Goal: Task Accomplishment & Management: Use online tool/utility

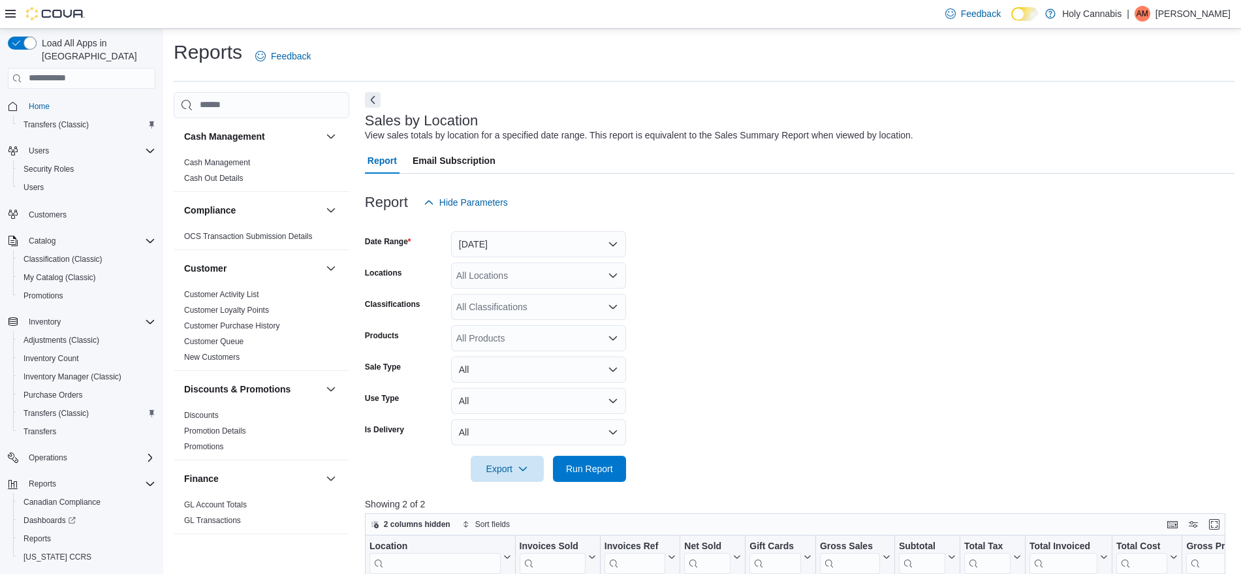
scroll to position [390, 0]
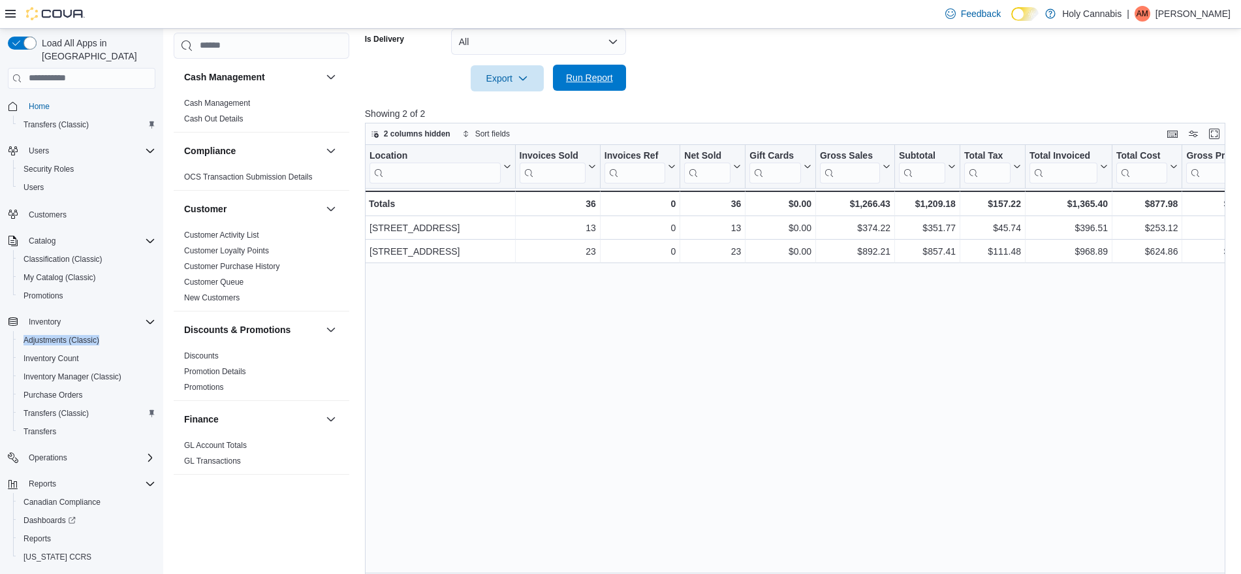
click at [584, 74] on span "Run Report" at bounding box center [589, 77] width 47 height 13
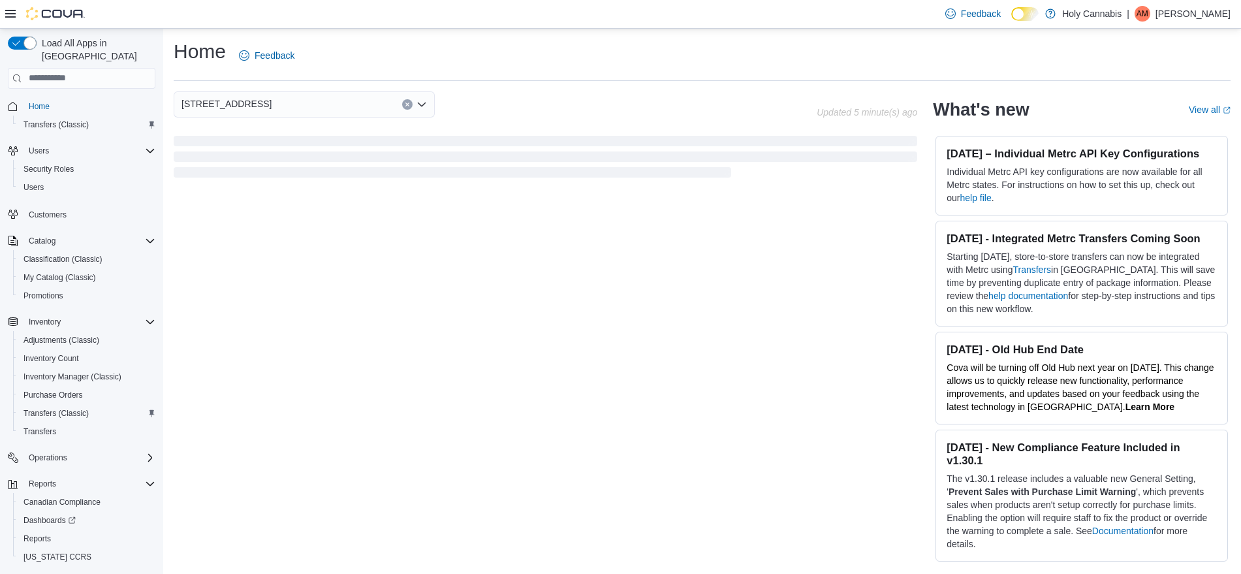
scroll to position [201, 0]
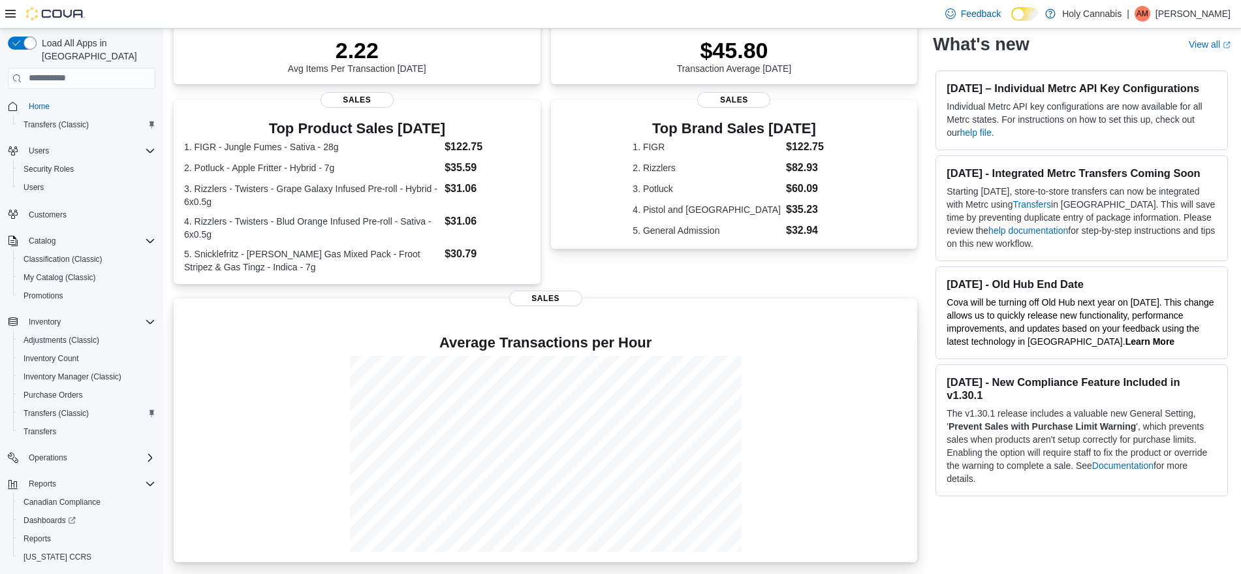
click at [339, 426] on div at bounding box center [545, 454] width 722 height 196
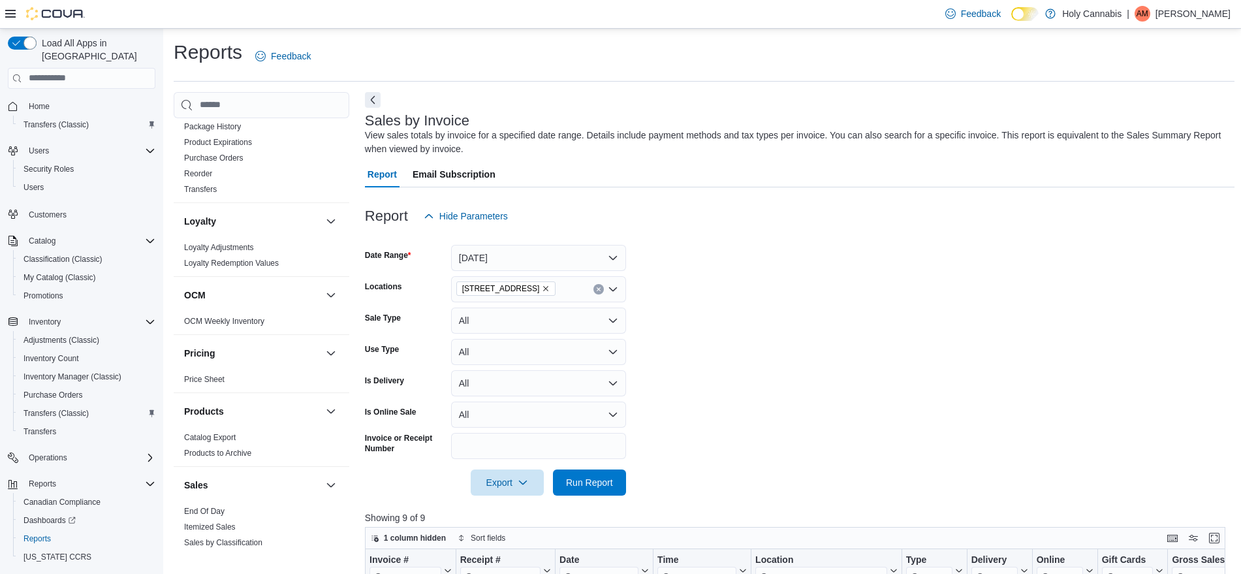
scroll to position [722, 0]
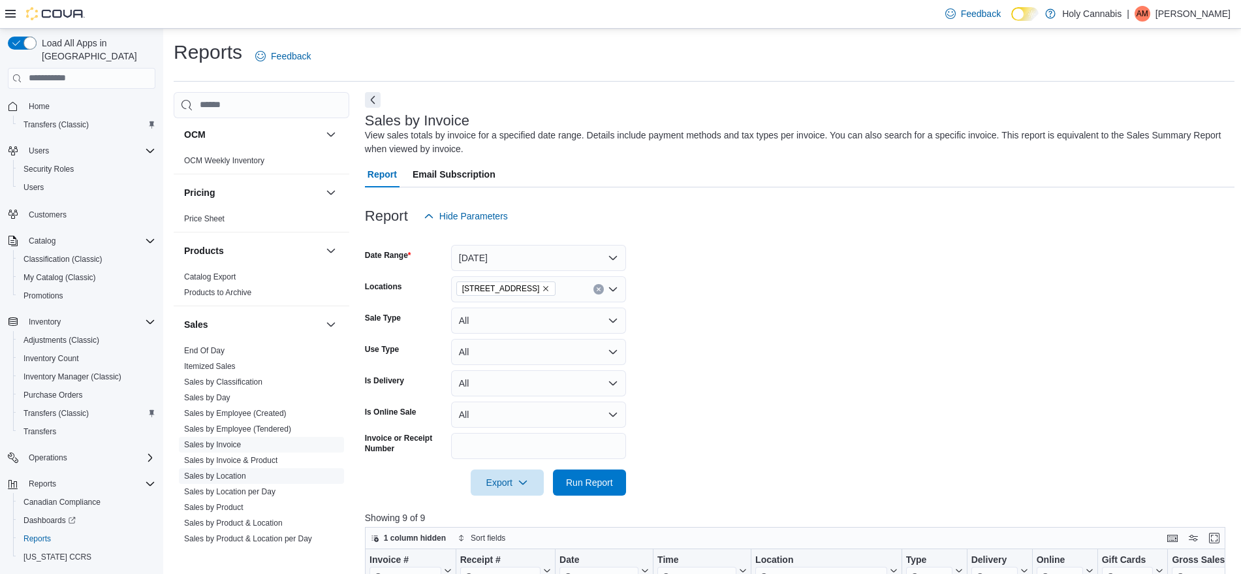
click at [224, 471] on link "Sales by Location" at bounding box center [215, 475] width 62 height 9
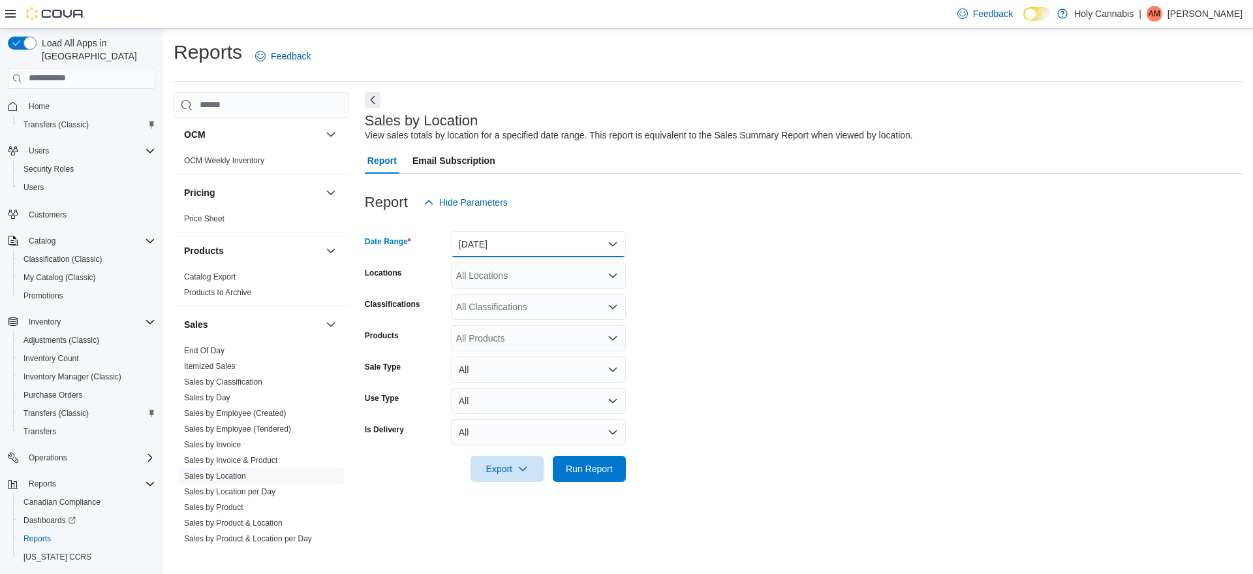
click at [491, 247] on button "Yesterday" at bounding box center [538, 244] width 175 height 26
click at [487, 293] on span "[DATE]" at bounding box center [546, 296] width 149 height 16
click at [575, 462] on span "Run Report" at bounding box center [589, 467] width 47 height 13
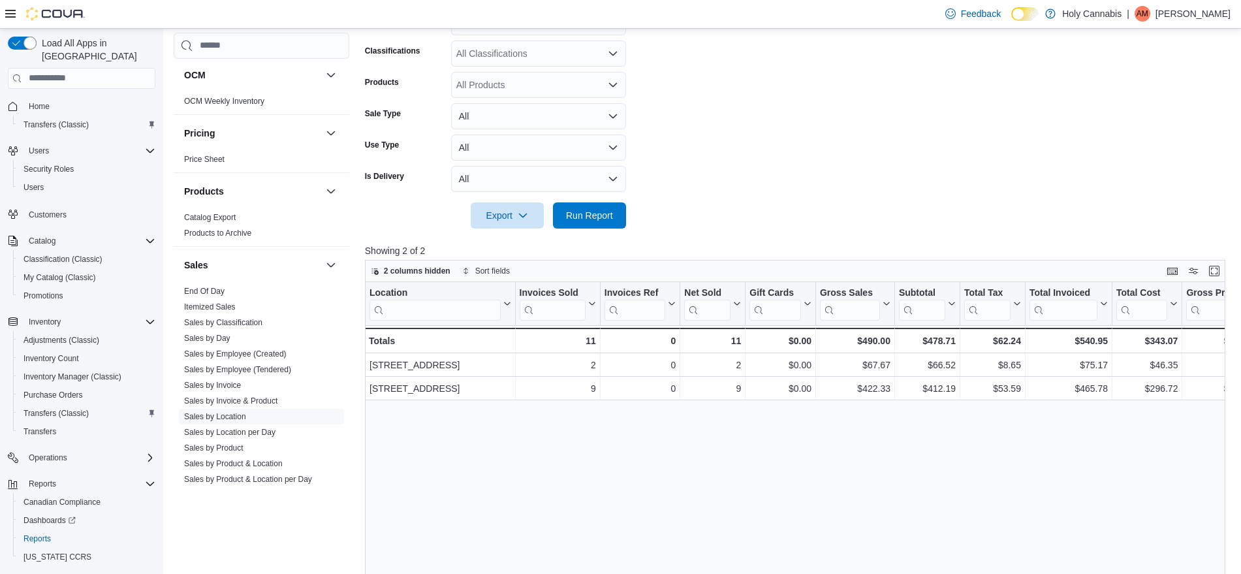
scroll to position [259, 0]
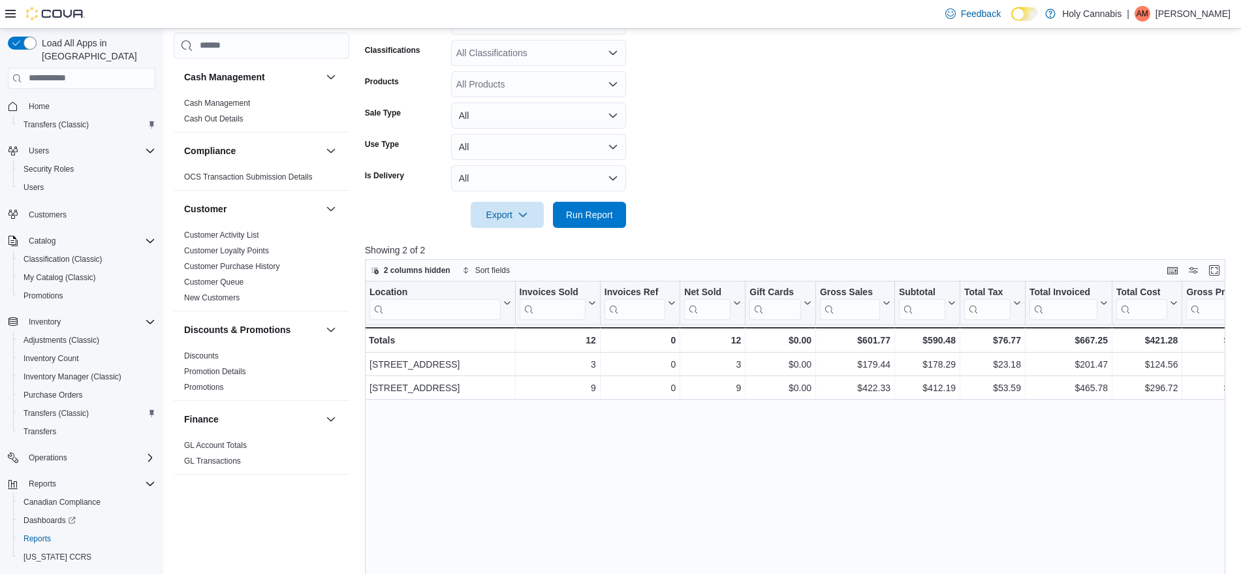
scroll to position [261, 0]
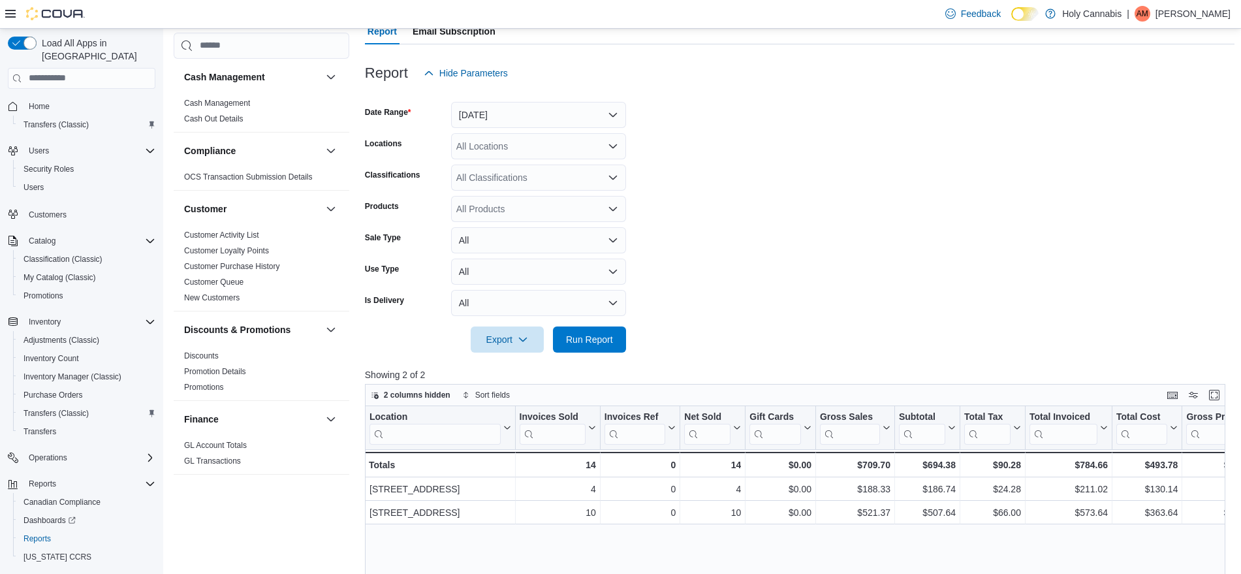
scroll to position [131, 0]
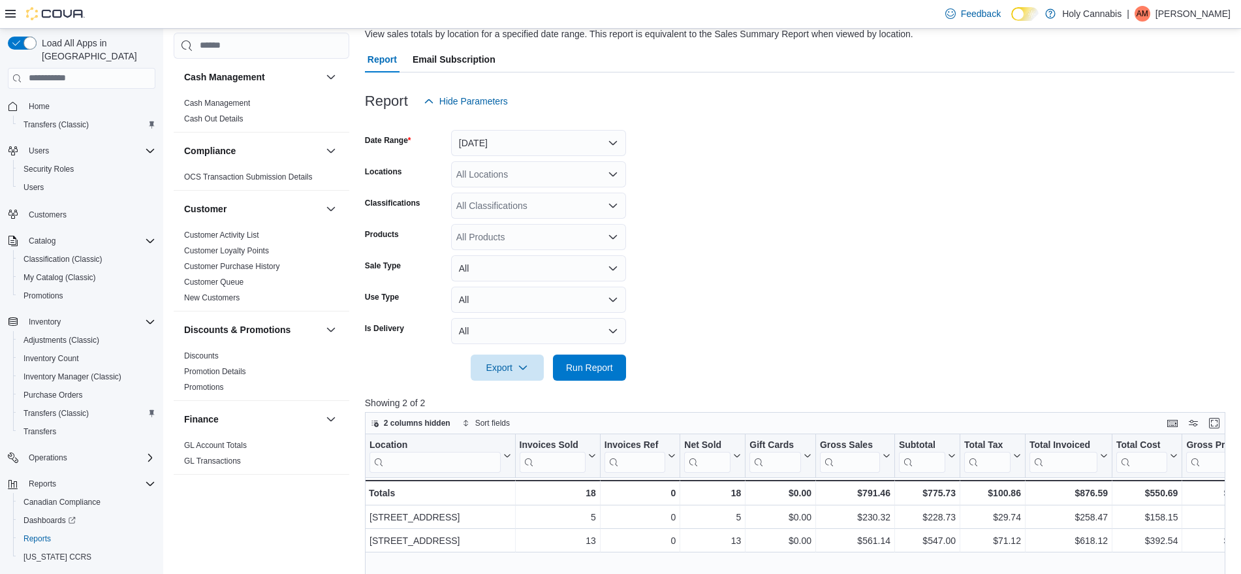
scroll to position [131, 0]
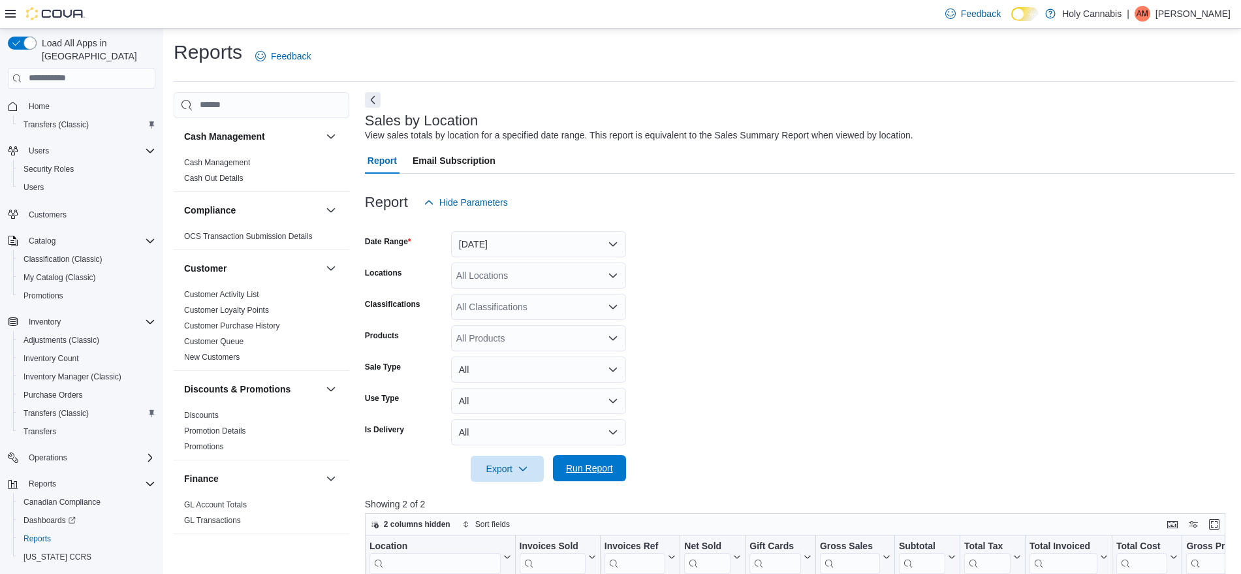
click at [589, 469] on span "Run Report" at bounding box center [589, 467] width 47 height 13
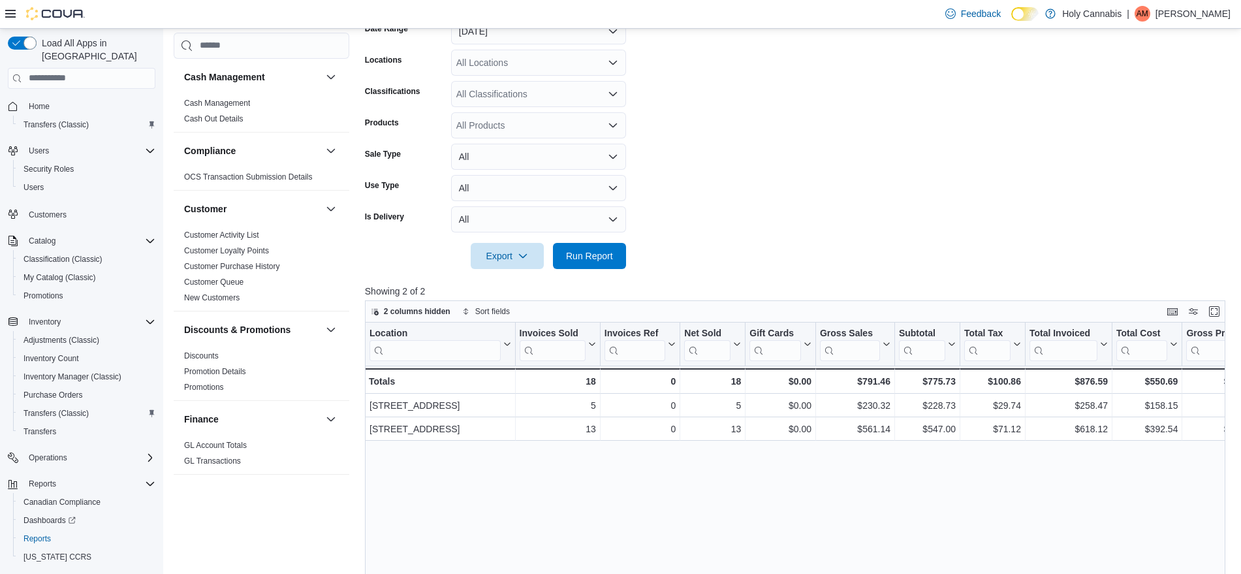
scroll to position [213, 0]
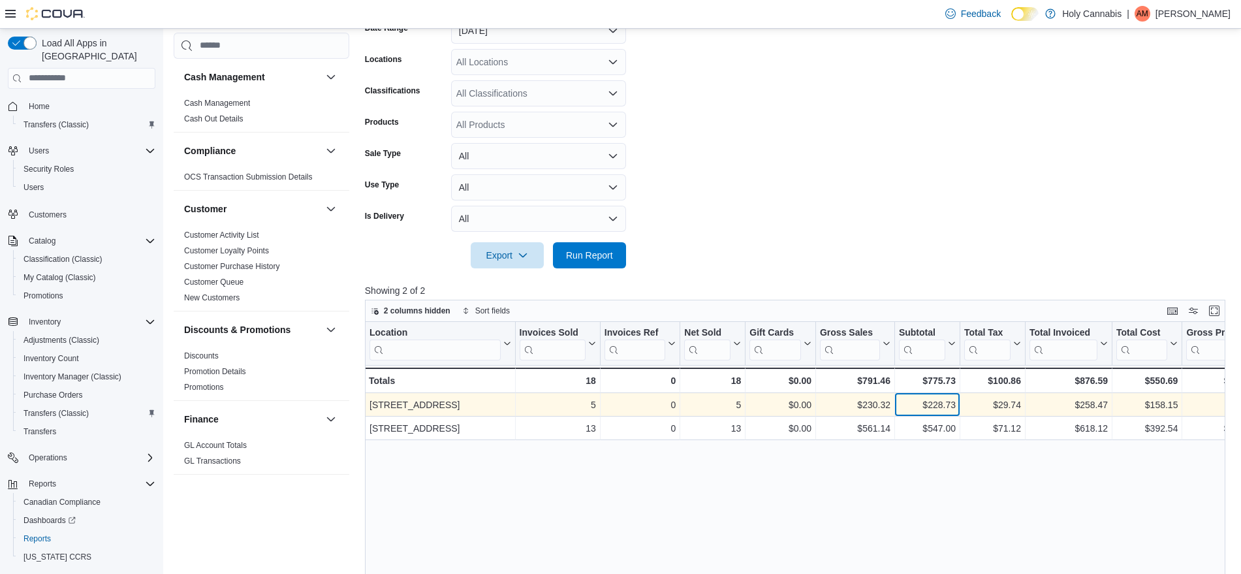
click at [934, 408] on div "$228.73" at bounding box center [927, 405] width 57 height 16
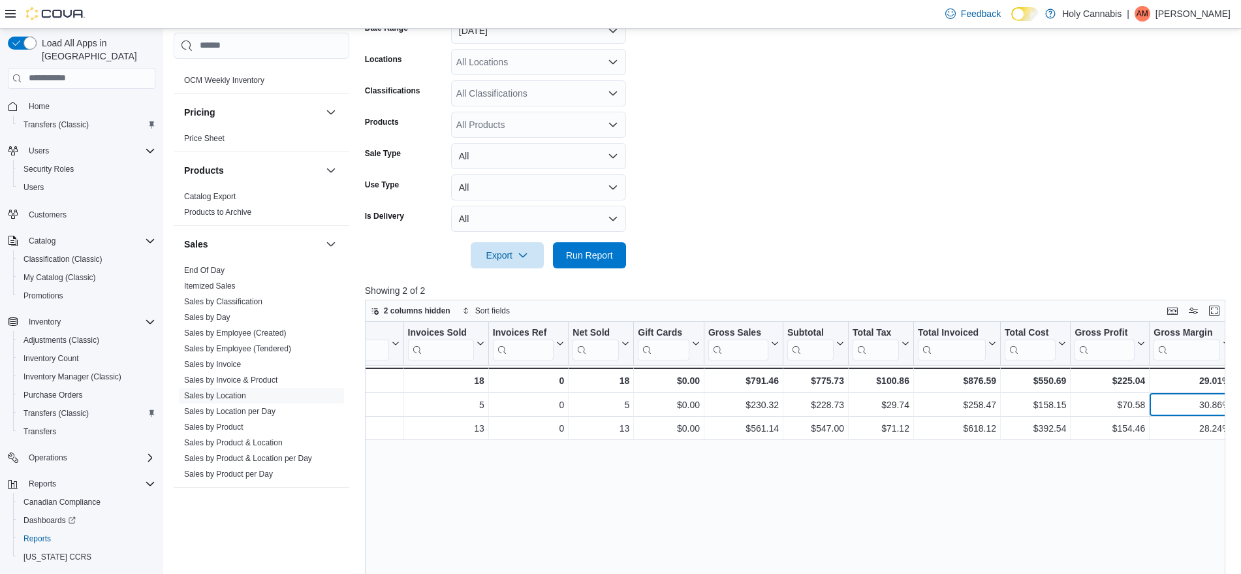
scroll to position [804, 0]
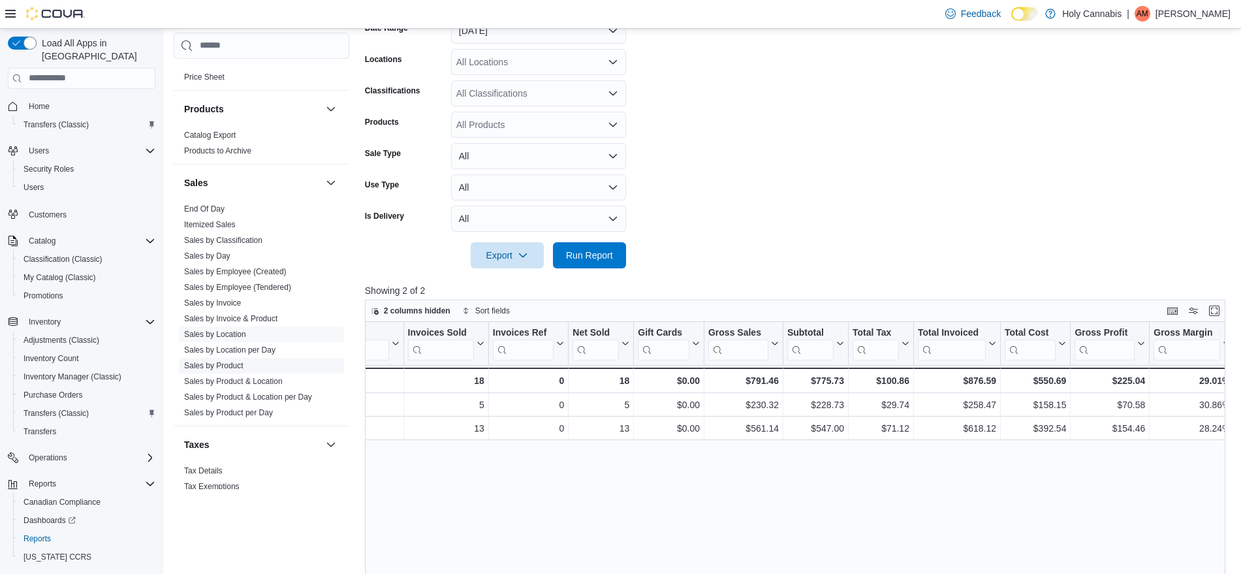
click at [211, 364] on link "Sales by Product" at bounding box center [213, 365] width 59 height 9
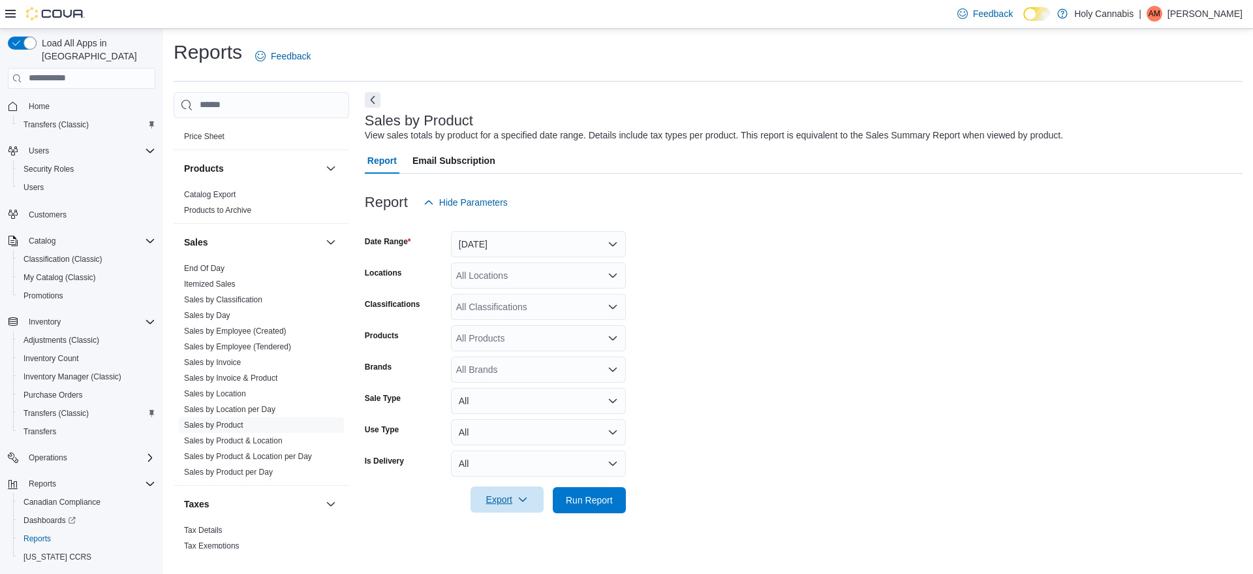
click at [513, 492] on span "Export" at bounding box center [506, 499] width 57 height 26
click at [519, 416] on span "Export to Excel" at bounding box center [509, 421] width 59 height 10
click at [253, 395] on span "Sales by Location" at bounding box center [261, 394] width 165 height 16
click at [236, 393] on link "Sales by Location" at bounding box center [215, 393] width 62 height 9
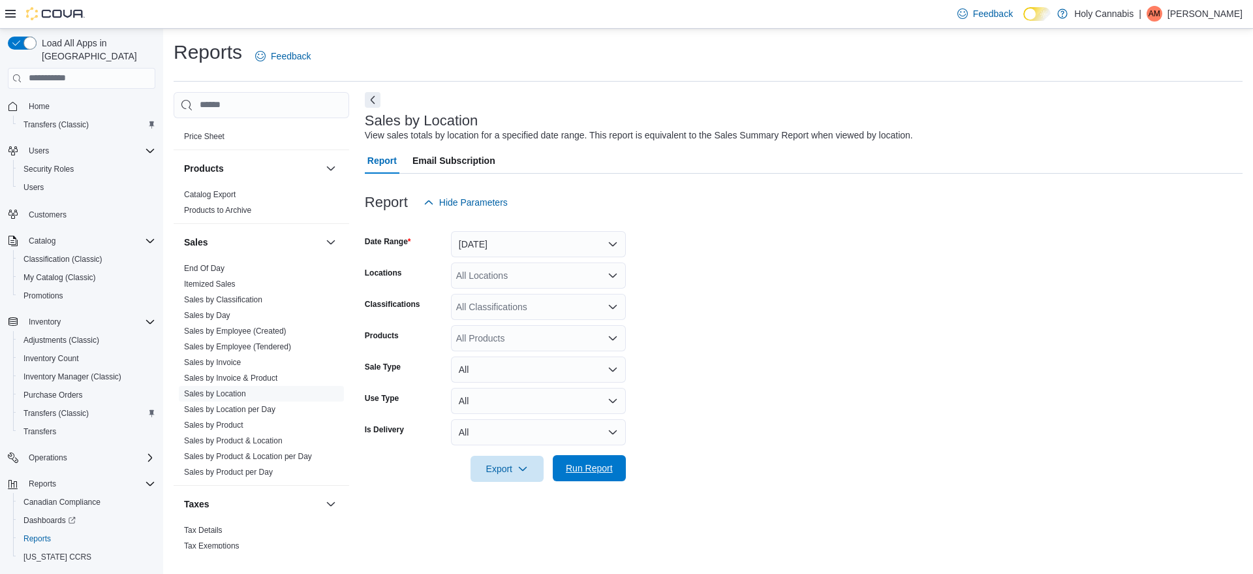
click at [584, 471] on span "Run Report" at bounding box center [589, 467] width 47 height 13
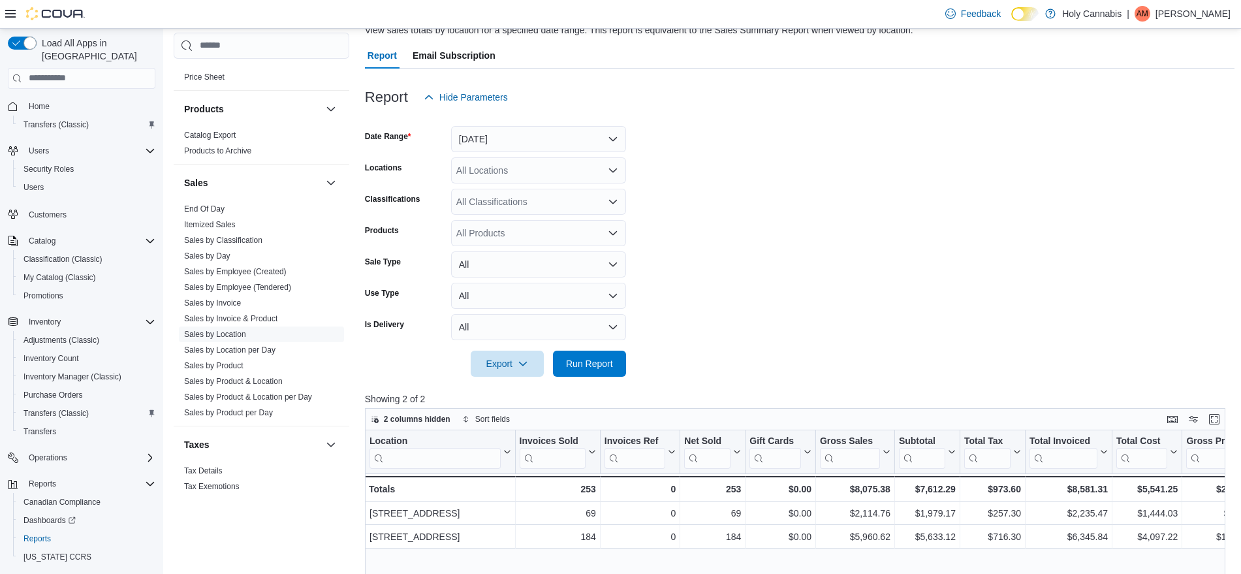
scroll to position [78, 0]
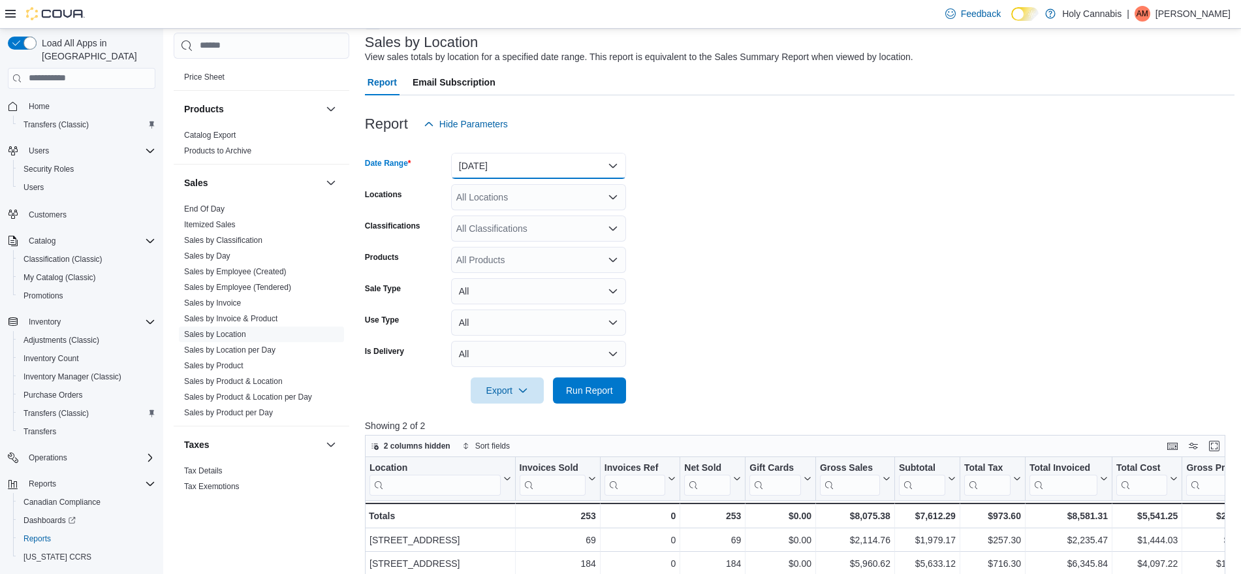
click at [567, 170] on button "Yesterday" at bounding box center [538, 166] width 175 height 26
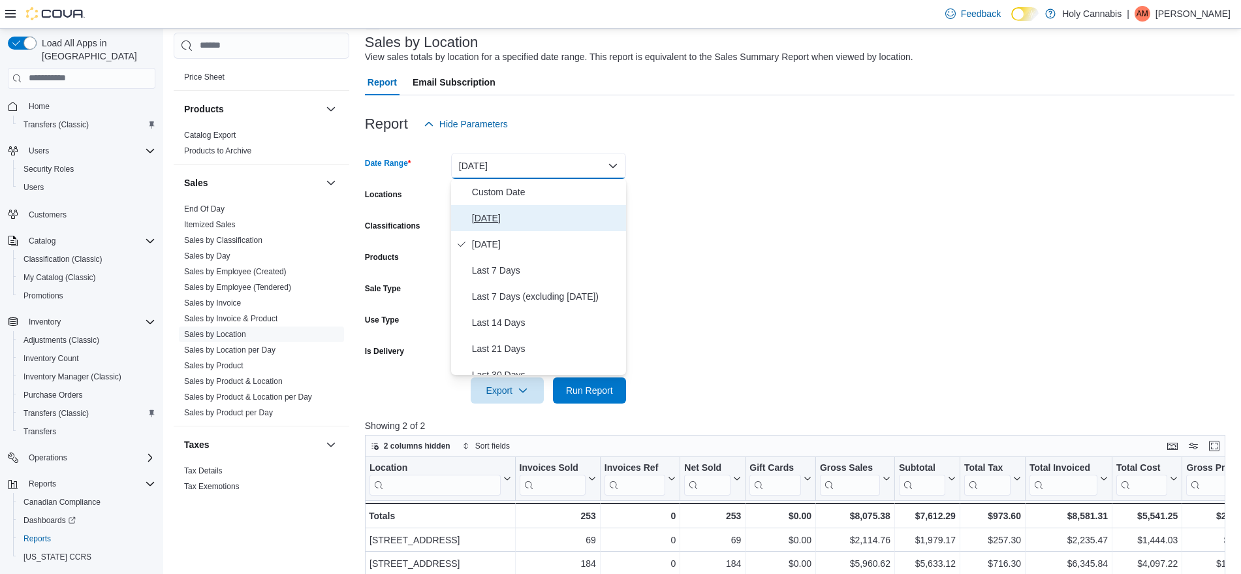
click at [487, 215] on span "[DATE]" at bounding box center [546, 218] width 149 height 16
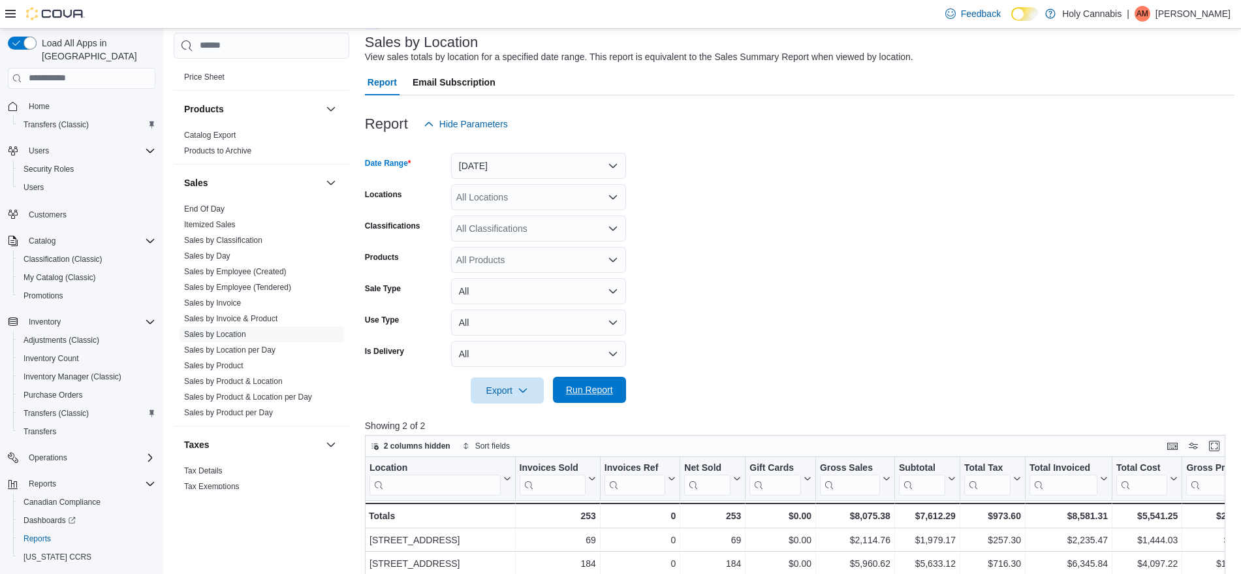
click at [572, 388] on span "Run Report" at bounding box center [589, 389] width 47 height 13
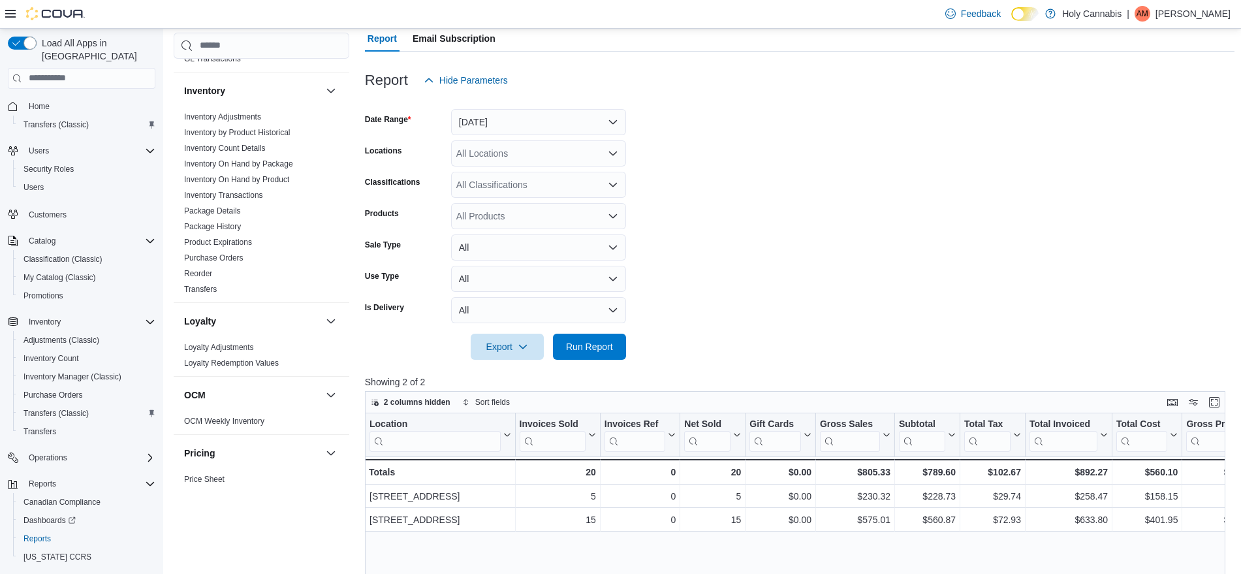
scroll to position [399, 0]
click at [279, 179] on link "Inventory On Hand by Product" at bounding box center [236, 182] width 105 height 9
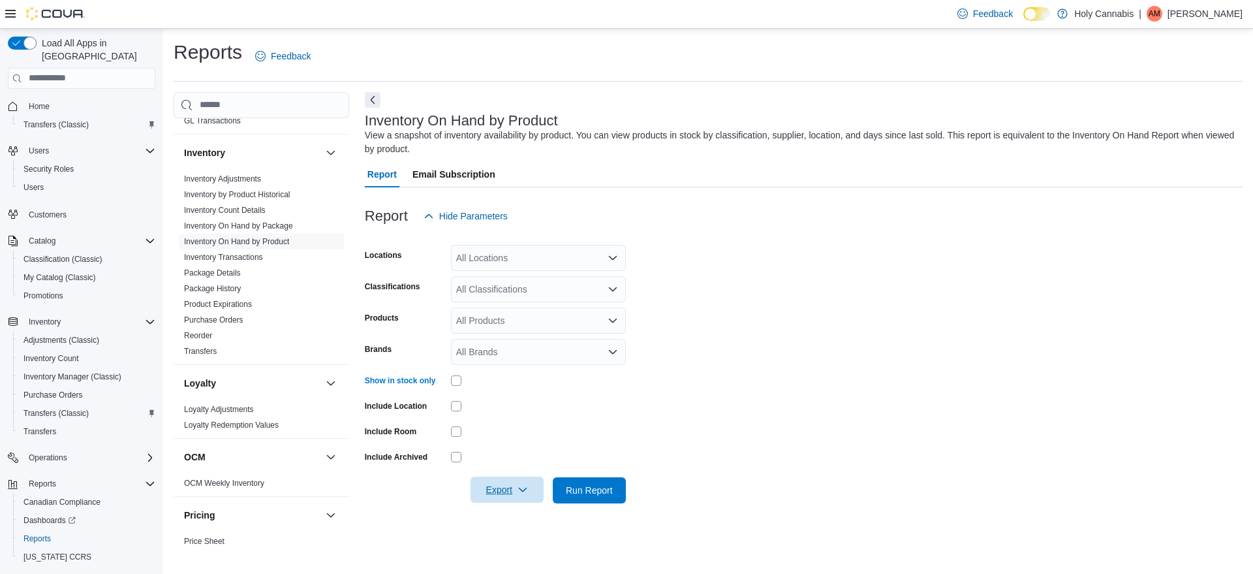
click at [525, 490] on icon "button" at bounding box center [523, 489] width 10 height 10
click at [531, 413] on span "Export to Excel" at bounding box center [509, 412] width 59 height 10
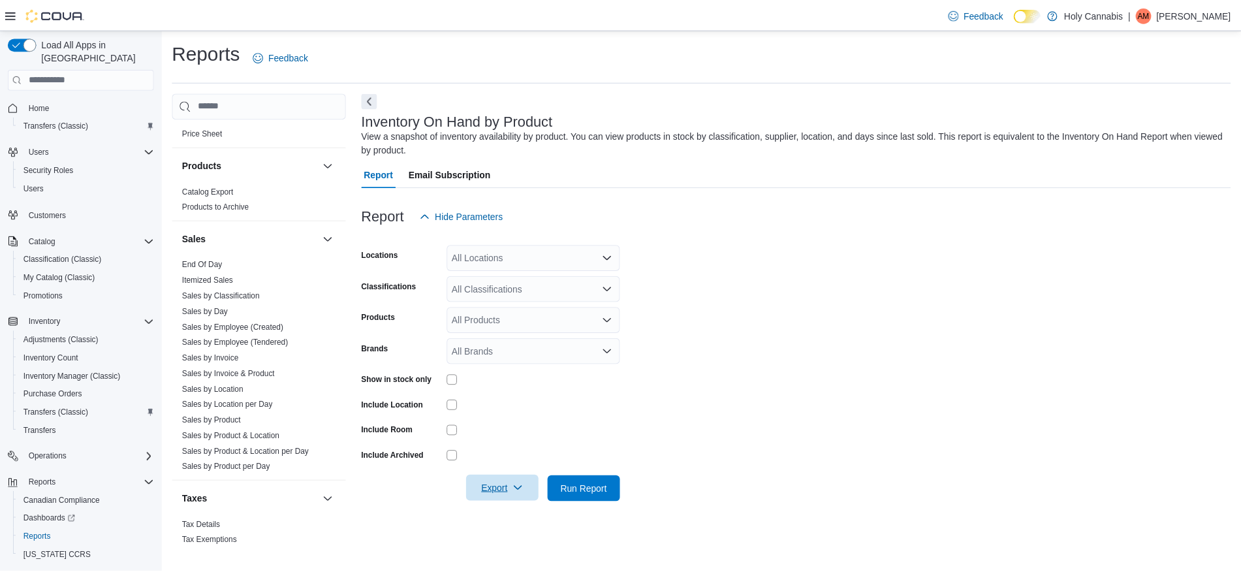
scroll to position [828, 0]
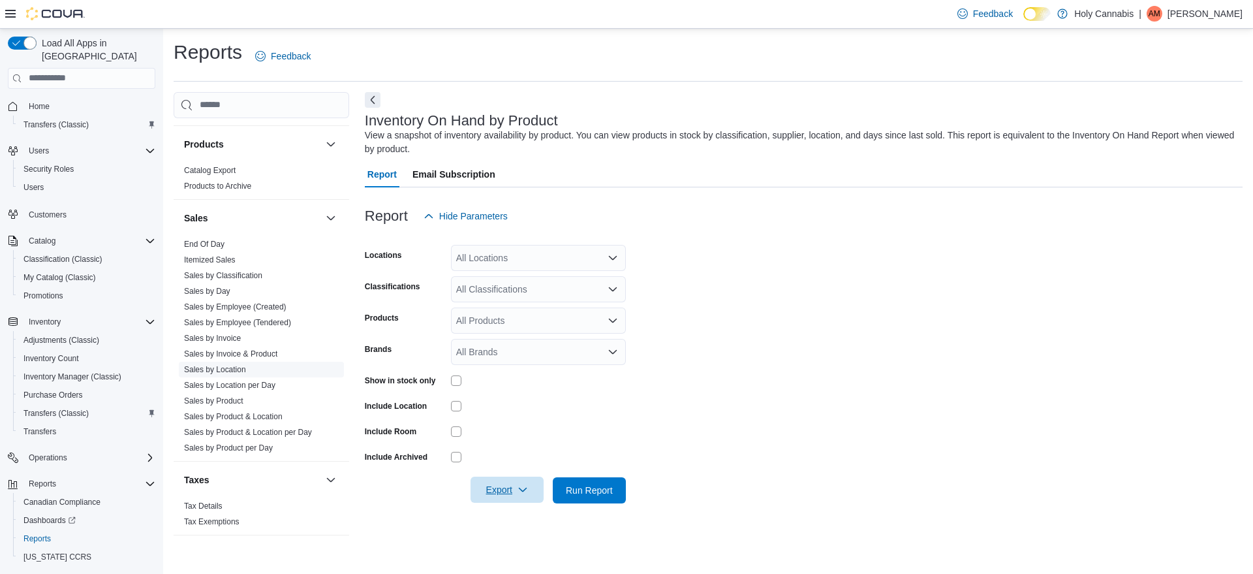
click at [224, 366] on link "Sales by Location" at bounding box center [215, 369] width 62 height 9
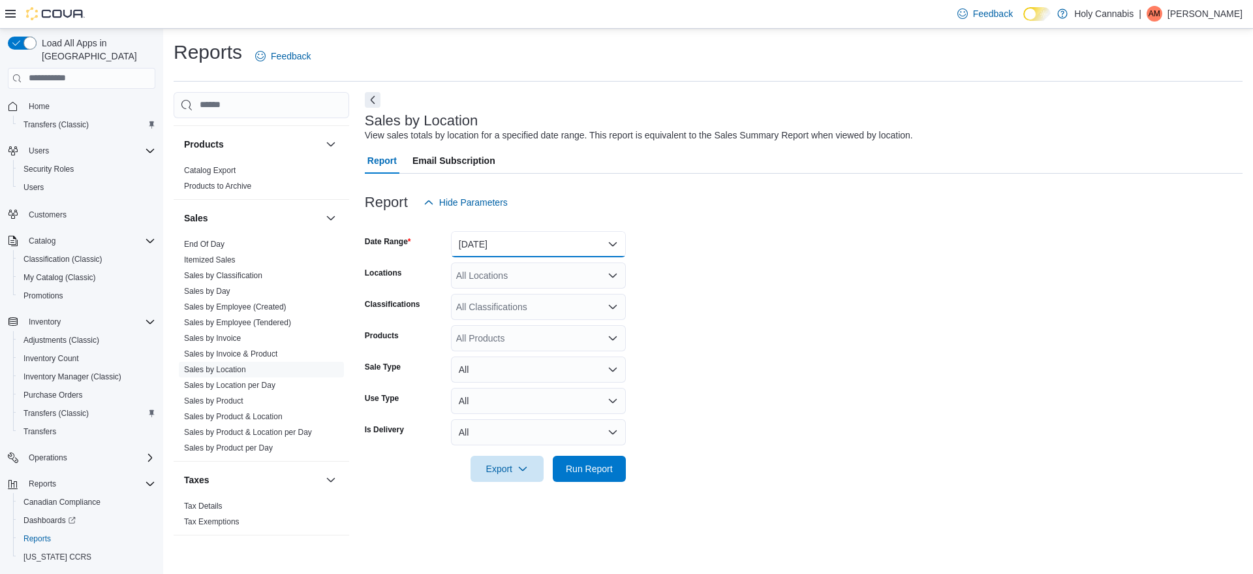
click at [609, 236] on button "Yesterday" at bounding box center [538, 244] width 175 height 26
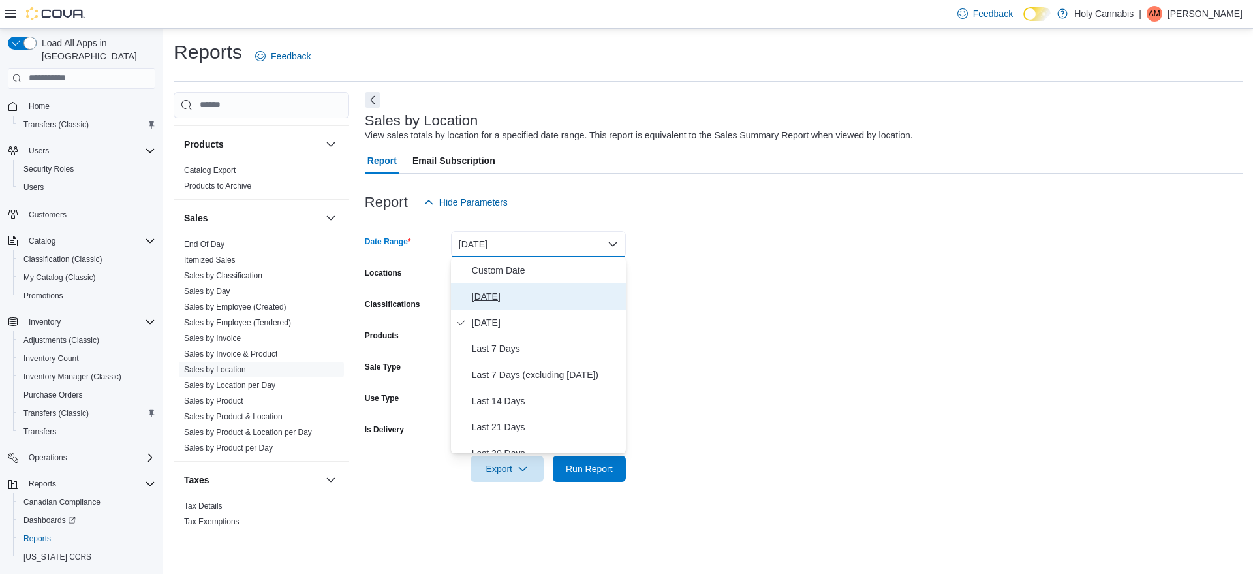
click at [486, 292] on span "[DATE]" at bounding box center [546, 296] width 149 height 16
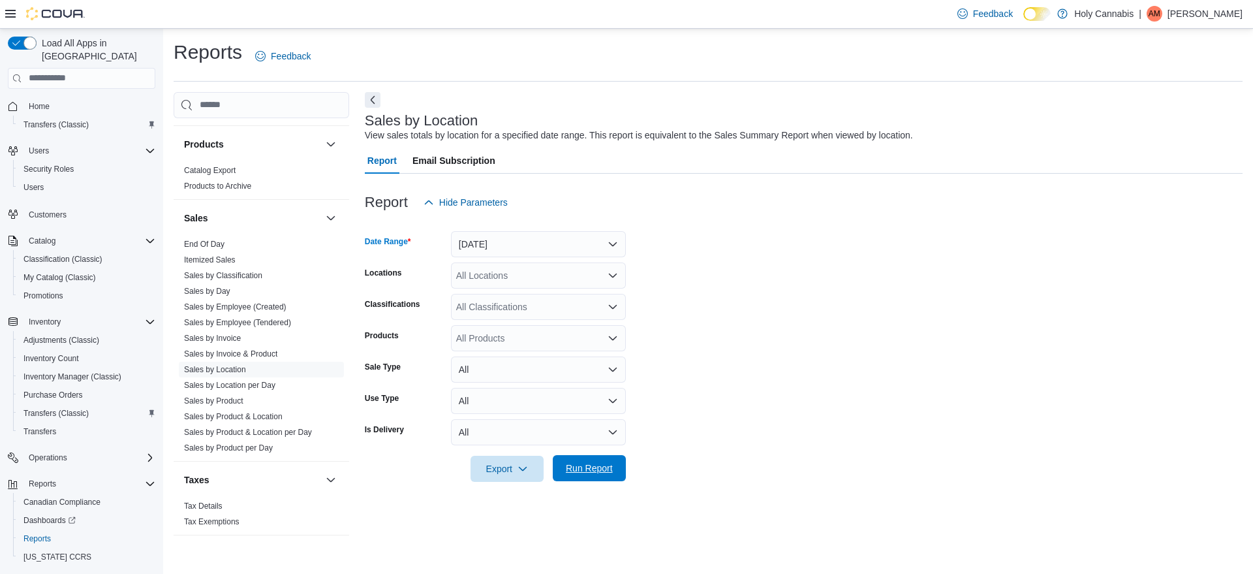
click at [578, 471] on span "Run Report" at bounding box center [589, 467] width 47 height 13
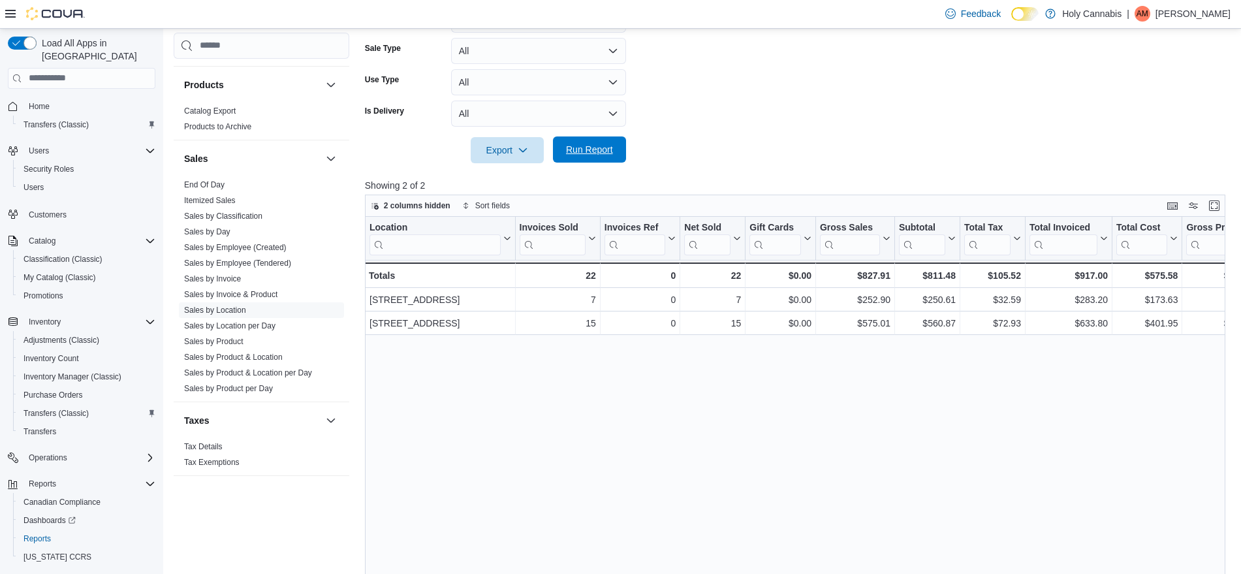
scroll to position [326, 0]
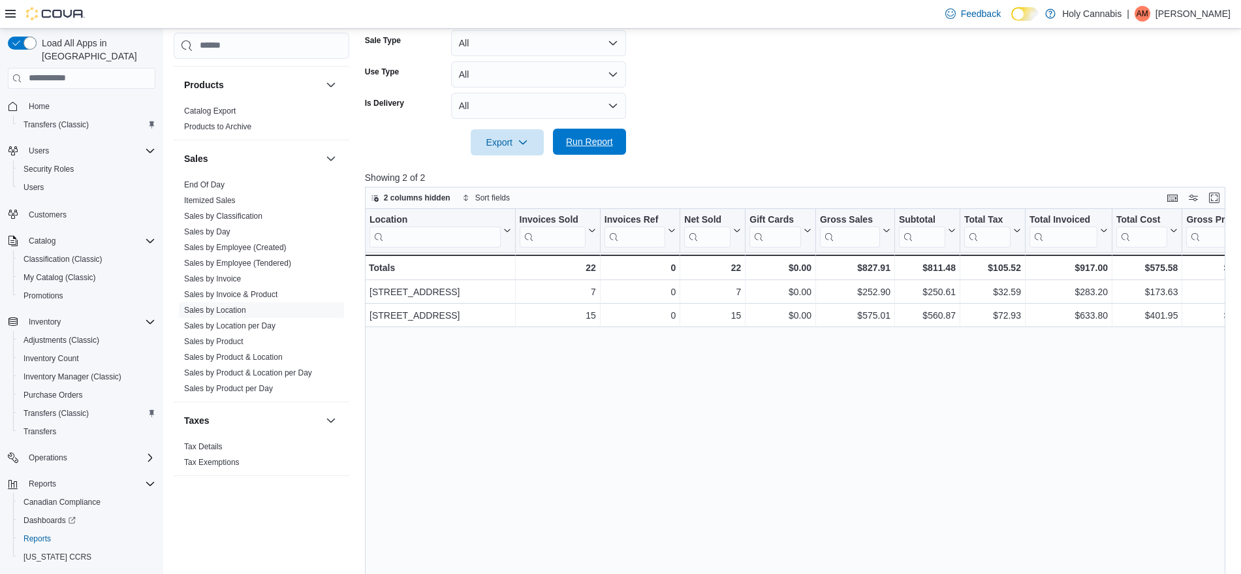
click at [580, 139] on span "Run Report" at bounding box center [589, 141] width 47 height 13
click at [598, 148] on span "Run Report" at bounding box center [589, 142] width 57 height 26
